Goal: Task Accomplishment & Management: Use online tool/utility

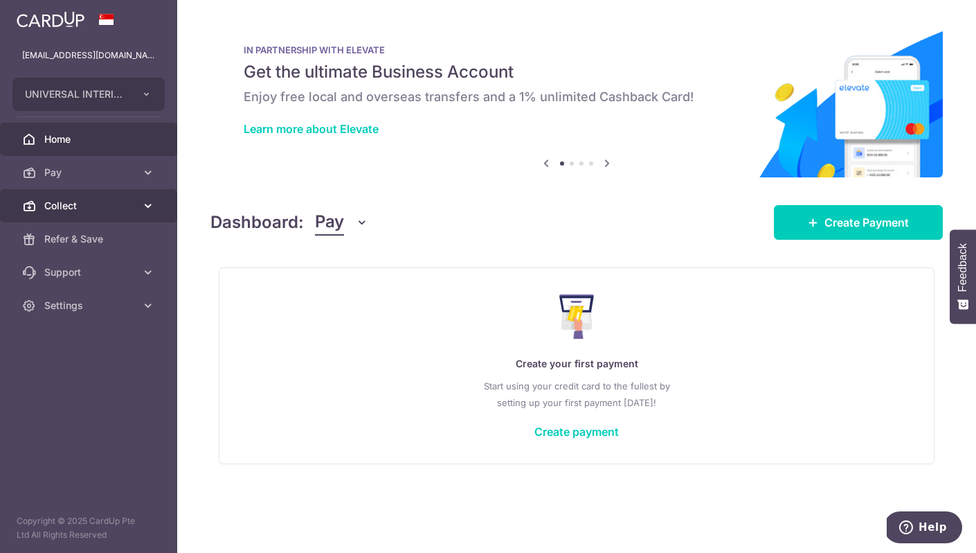
click at [148, 204] on icon at bounding box center [148, 206] width 14 height 14
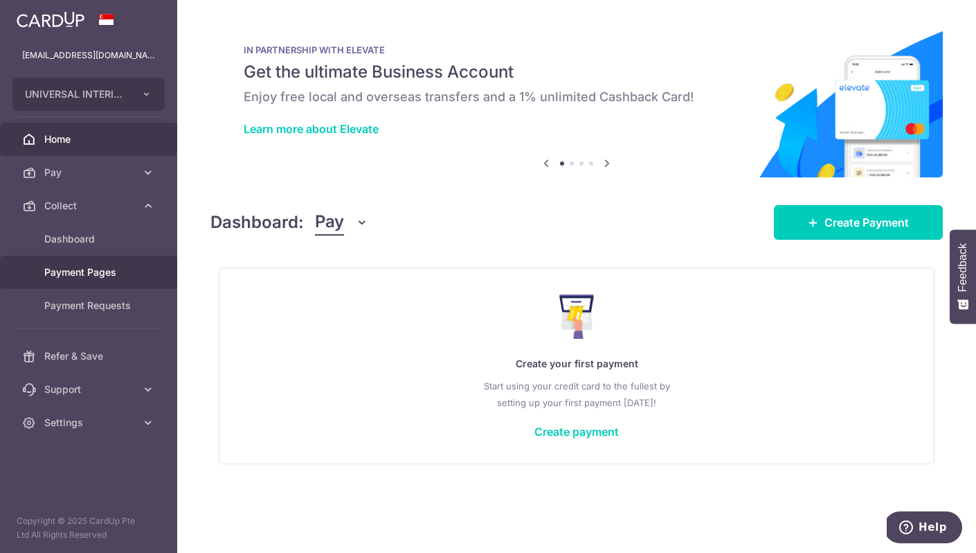
click at [82, 273] on div at bounding box center [493, 279] width 986 height 558
click at [89, 278] on span "Payment Pages" at bounding box center [89, 272] width 91 height 14
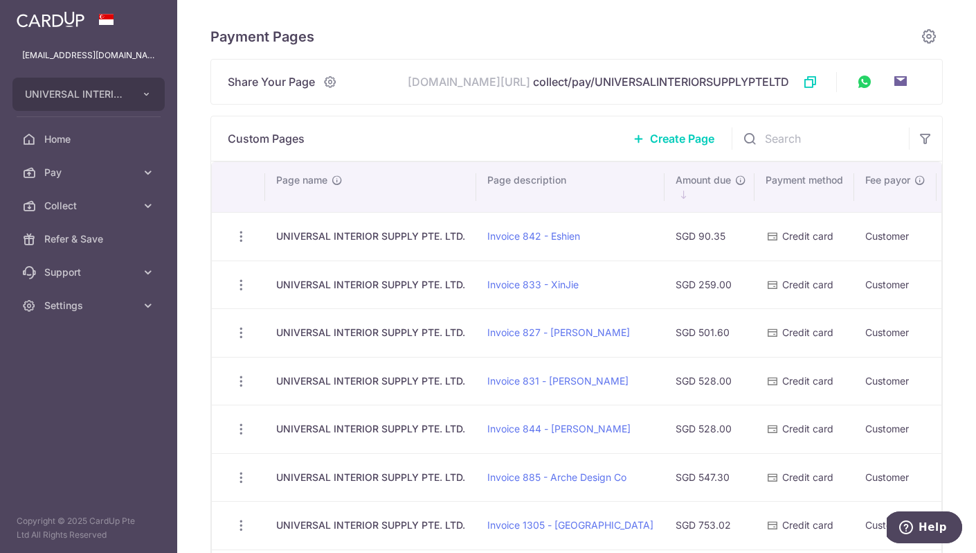
click at [672, 136] on span "Create Page" at bounding box center [682, 138] width 64 height 17
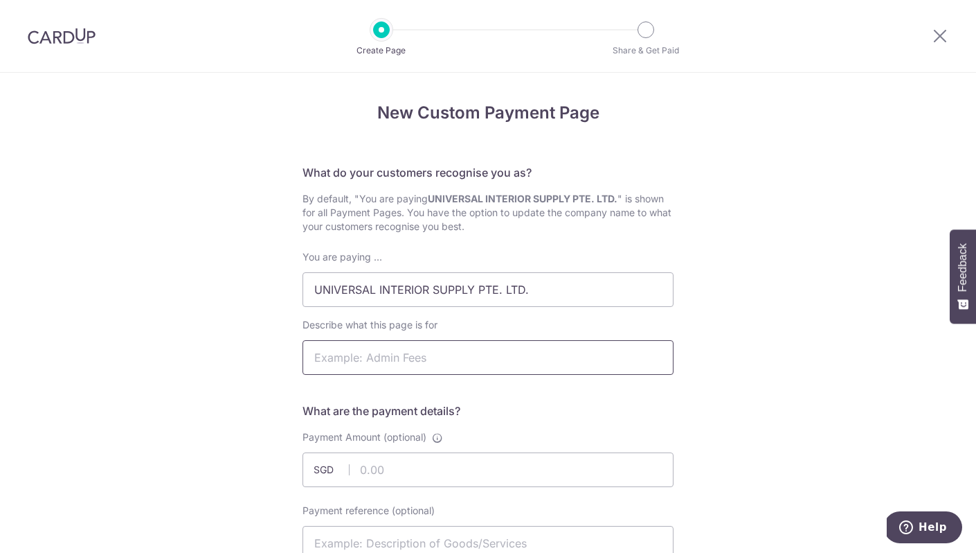
click at [432, 350] on input "Describe what this page is for" at bounding box center [488, 357] width 371 height 35
click at [407, 360] on input "Describe what this page is for" at bounding box center [488, 357] width 371 height 35
paste input "Invoice 1368"
type input "Invoice 1368 - [PERSON_NAME]"
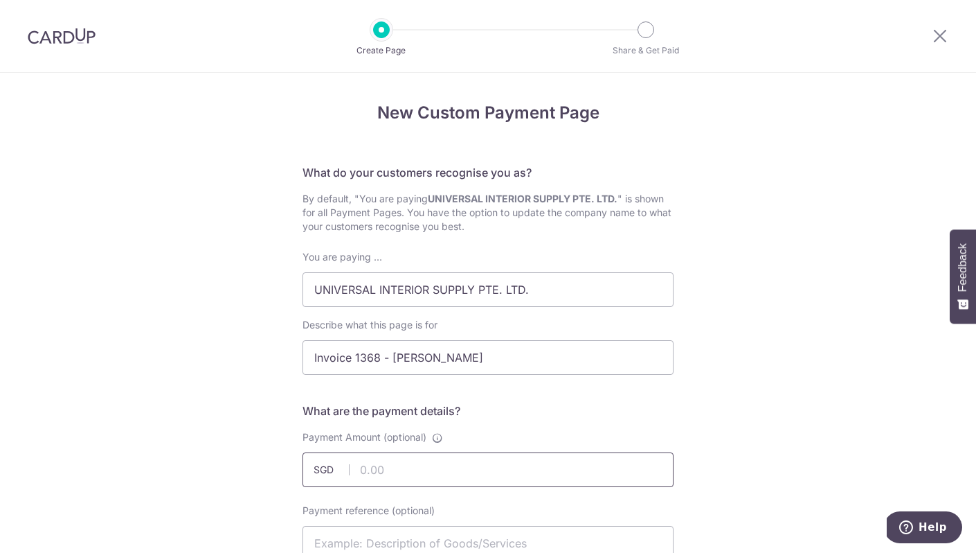
click at [537, 467] on input "Payment Amount (optional)" at bounding box center [488, 469] width 371 height 35
paste input "664"
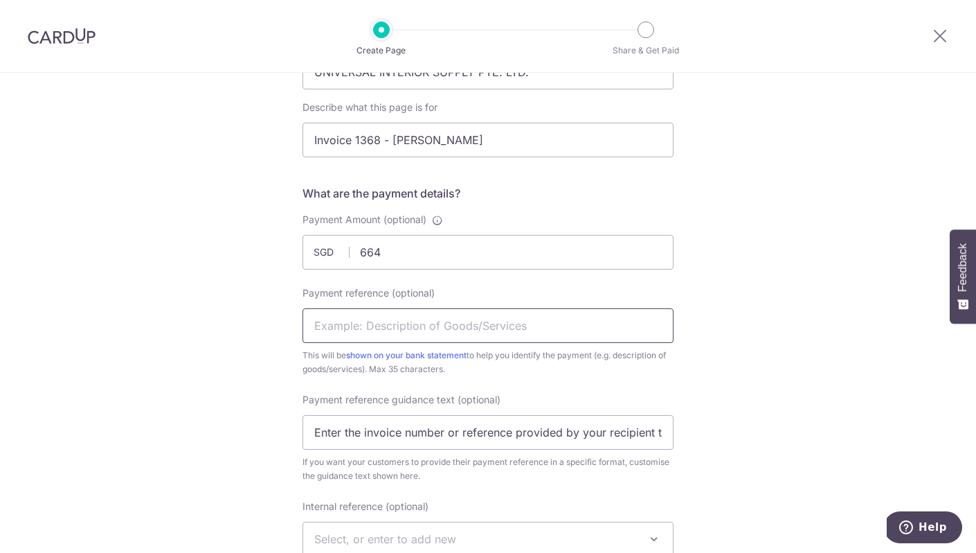
type input "664.00"
click at [445, 325] on input "Payment reference (optional)" at bounding box center [488, 325] width 371 height 35
drag, startPoint x: 374, startPoint y: 137, endPoint x: 266, endPoint y: 131, distance: 108.2
click at [266, 131] on div "New Custom Payment Page What do your customers recognise you as? By default, "Y…" at bounding box center [488, 431] width 976 height 1152
click at [393, 316] on input "Payment reference (optional)" at bounding box center [488, 325] width 371 height 35
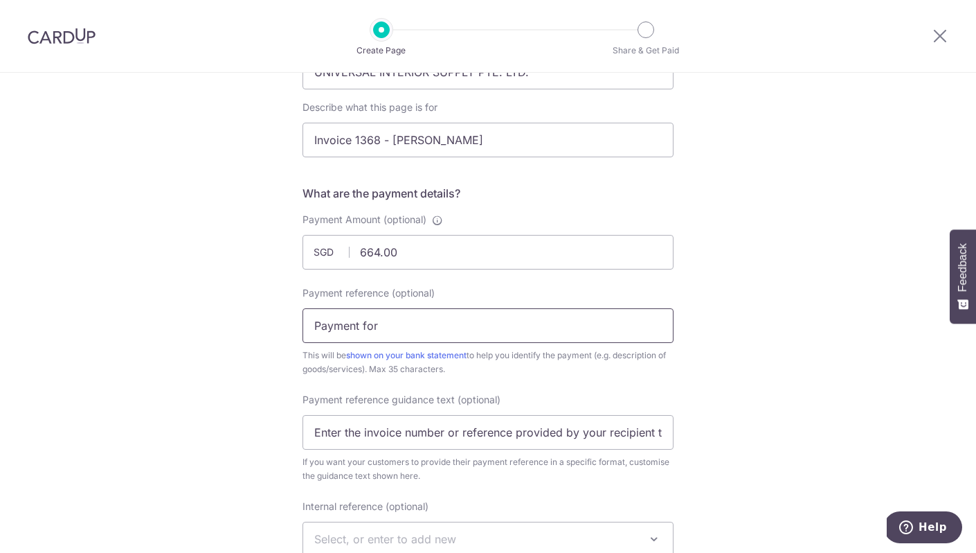
paste input "Invoice 1368"
type input "Payment for Invoice 1368"
click at [742, 443] on div "New Custom Payment Page What do your customers recognise you as? By default, "Y…" at bounding box center [488, 431] width 976 height 1152
drag, startPoint x: 326, startPoint y: 435, endPoint x: 800, endPoint y: 443, distance: 473.8
click at [800, 443] on div "New Custom Payment Page What do your customers recognise you as? By default, "Y…" at bounding box center [488, 431] width 976 height 1152
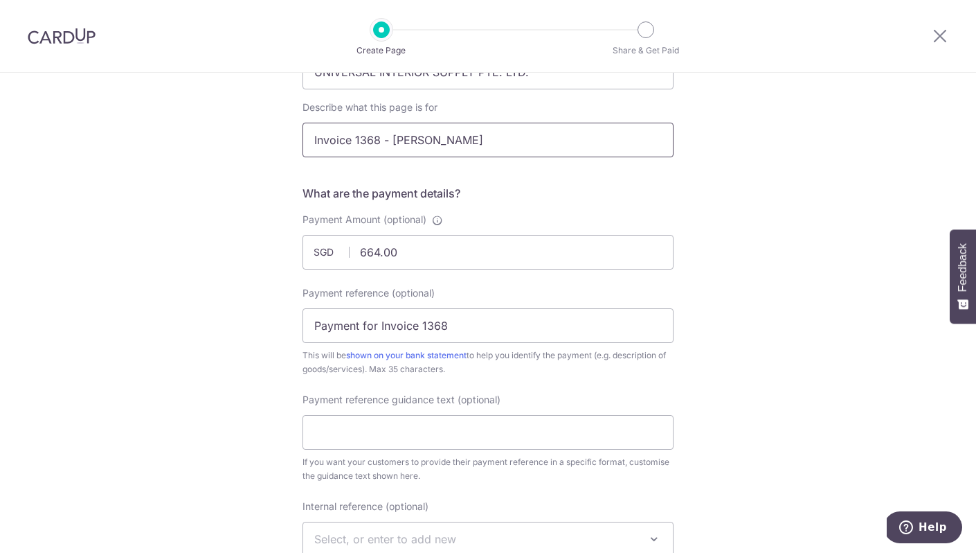
drag, startPoint x: 463, startPoint y: 142, endPoint x: 157, endPoint y: 122, distance: 306.1
click at [157, 122] on div "New Custom Payment Page What do your customers recognise you as? By default, "Y…" at bounding box center [488, 431] width 976 height 1152
click at [396, 435] on input "Payment reference guidance text (optional)" at bounding box center [488, 432] width 371 height 35
paste input "Invoice 1368 - [PERSON_NAME]"
type input "Invoice 1368 - [PERSON_NAME]"
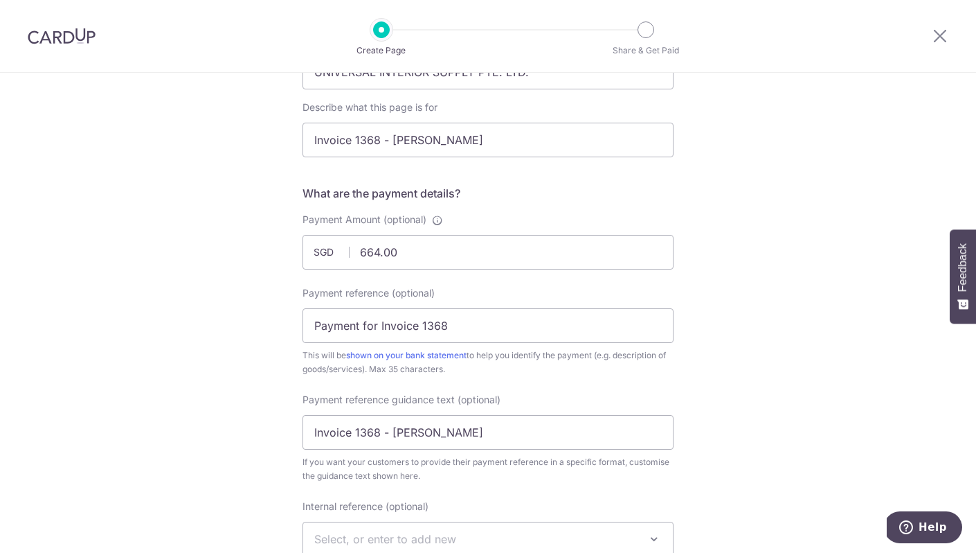
click at [749, 427] on div "New Custom Payment Page What do your customers recognise you as? By default, "Y…" at bounding box center [488, 431] width 976 height 1152
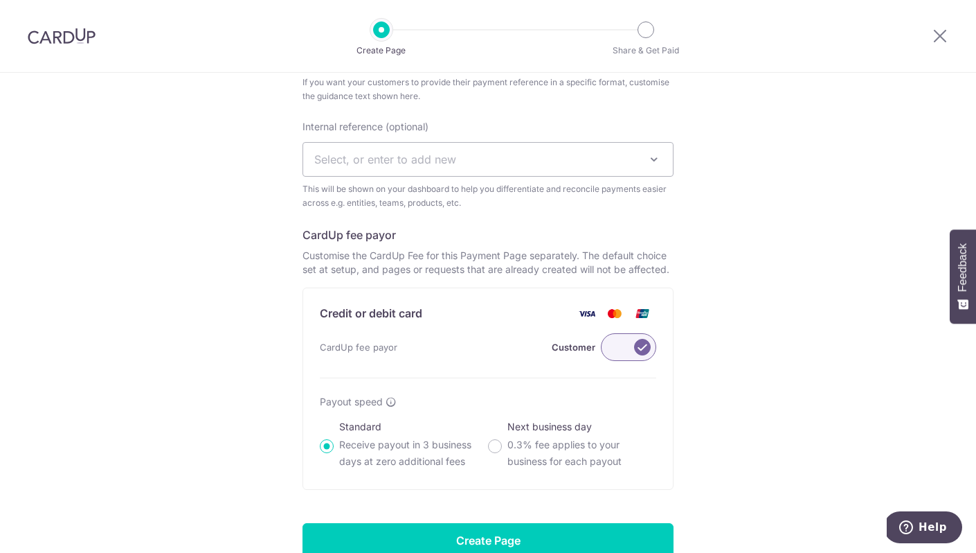
scroll to position [620, 0]
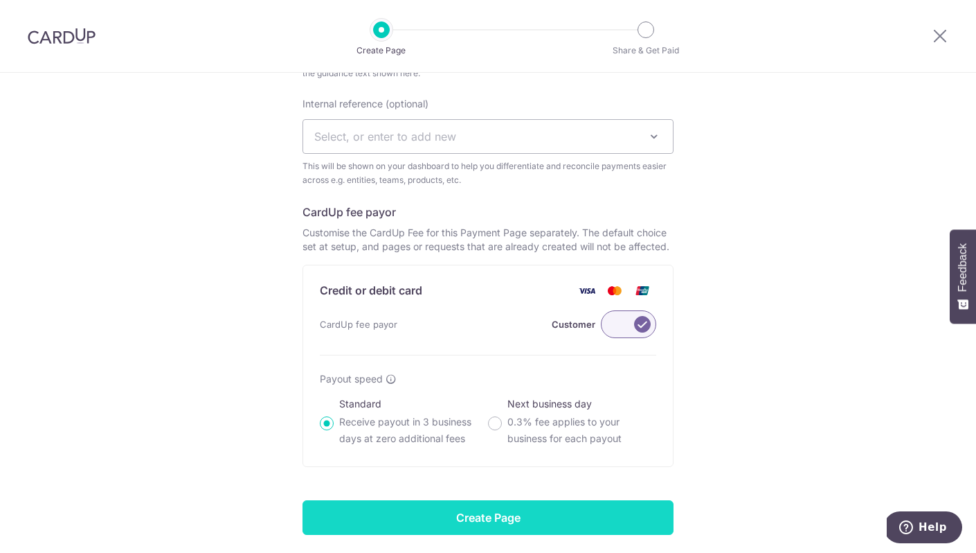
click at [529, 517] on input "Create Page" at bounding box center [488, 517] width 371 height 35
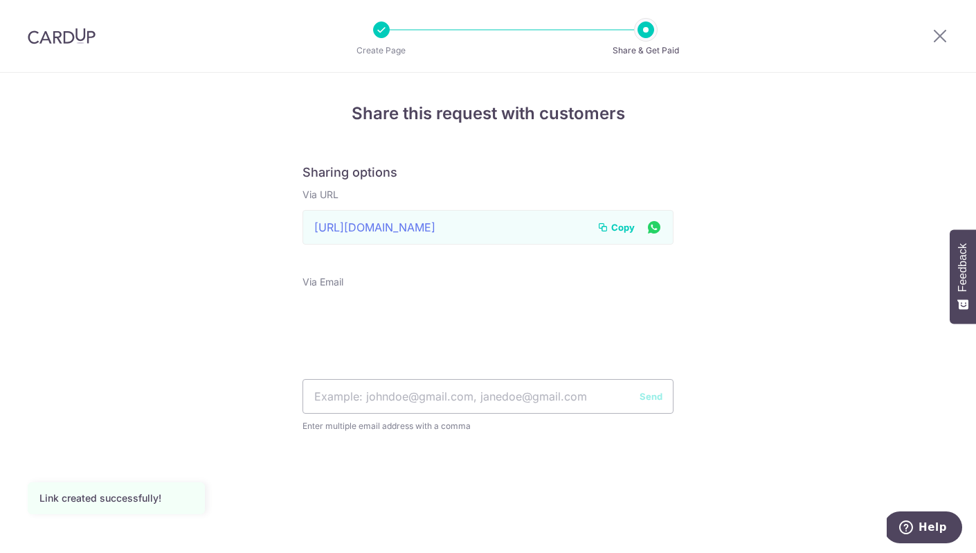
click at [623, 226] on span "Copy" at bounding box center [623, 227] width 24 height 14
click at [938, 31] on icon at bounding box center [940, 35] width 17 height 17
